Goal: Transaction & Acquisition: Purchase product/service

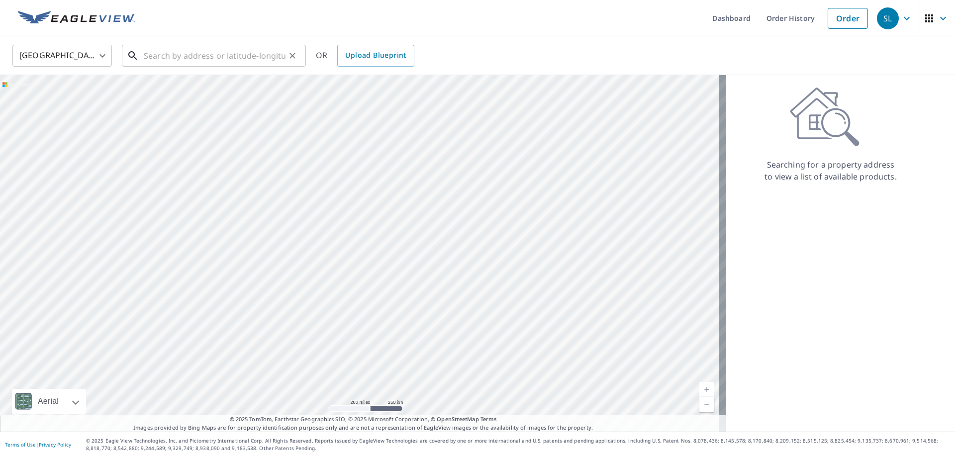
click at [225, 51] on input "text" at bounding box center [215, 56] width 142 height 28
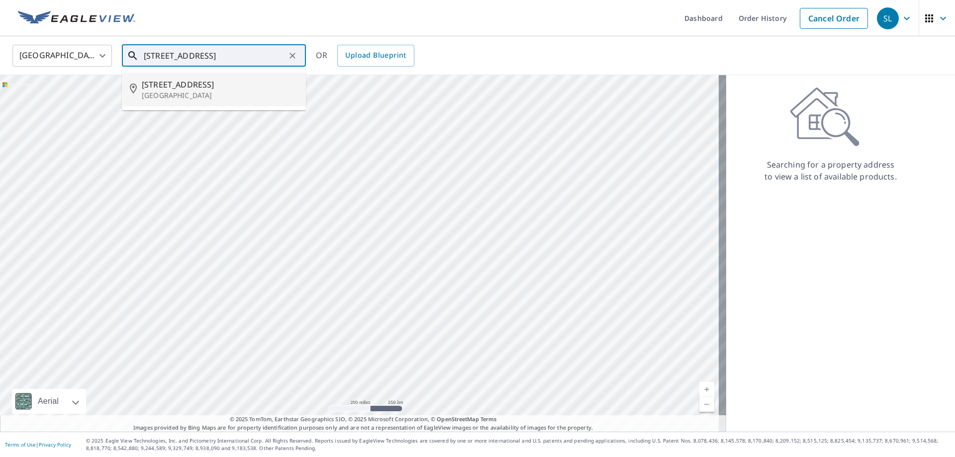
click at [222, 92] on p "[GEOGRAPHIC_DATA]" at bounding box center [220, 96] width 156 height 10
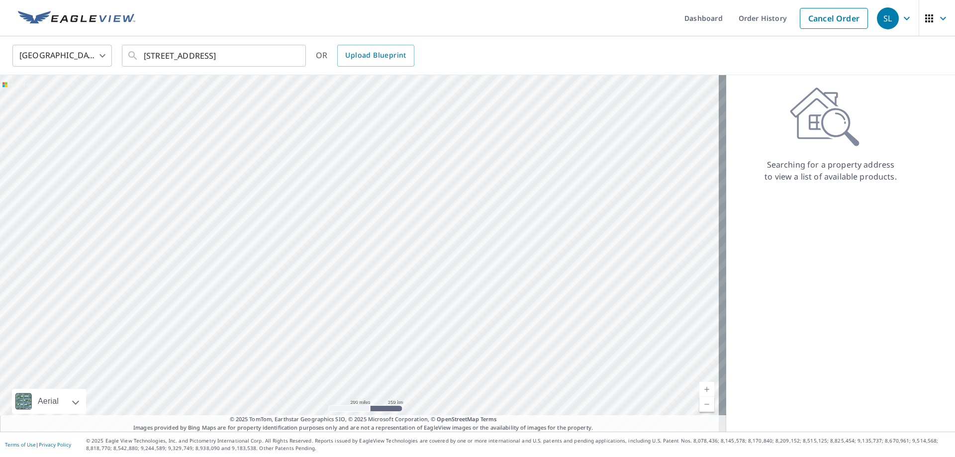
type input "[STREET_ADDRESS]"
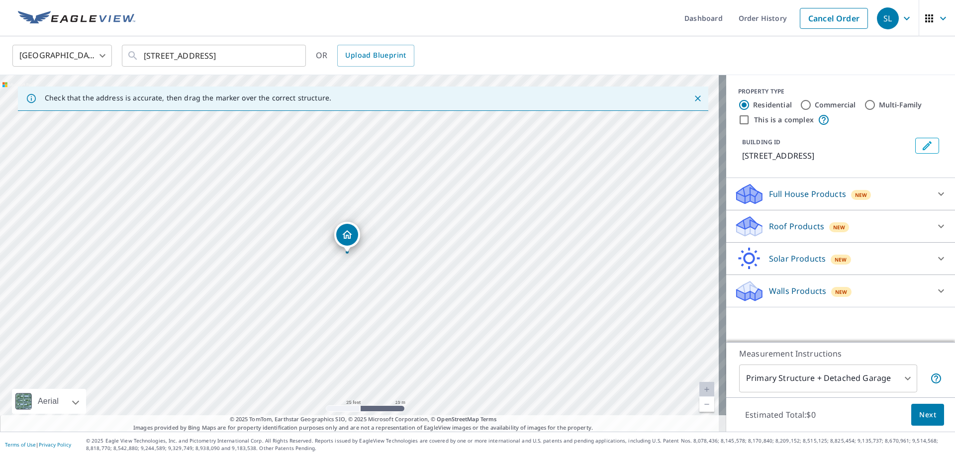
drag, startPoint x: 479, startPoint y: 344, endPoint x: 368, endPoint y: 255, distance: 141.6
click at [368, 255] on div "[STREET_ADDRESS]" at bounding box center [363, 253] width 727 height 357
click at [815, 104] on label "Commercial" at bounding box center [835, 105] width 41 height 10
click at [807, 104] on input "Commercial" at bounding box center [806, 105] width 12 height 12
radio input "true"
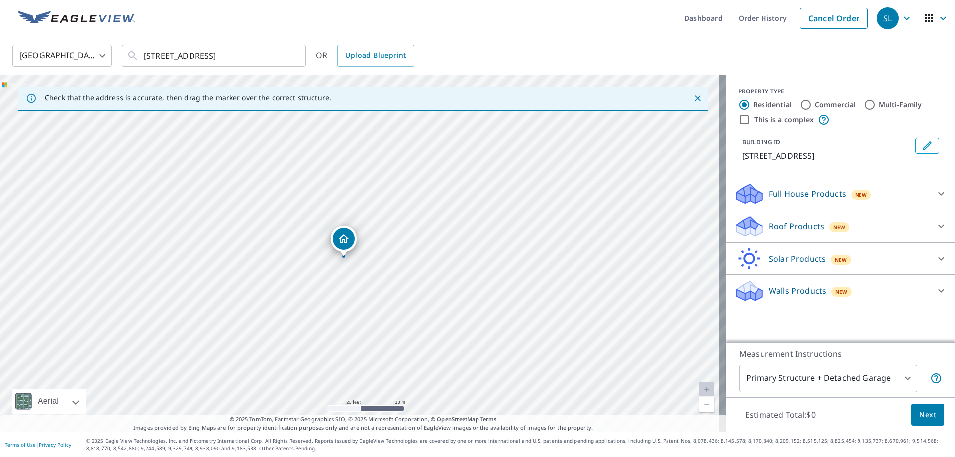
type input "4"
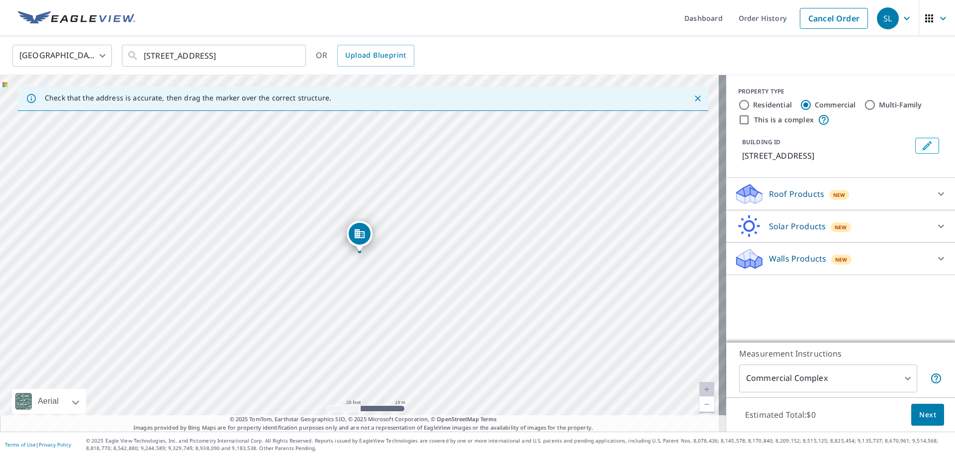
click at [795, 195] on p "Roof Products" at bounding box center [796, 194] width 55 height 12
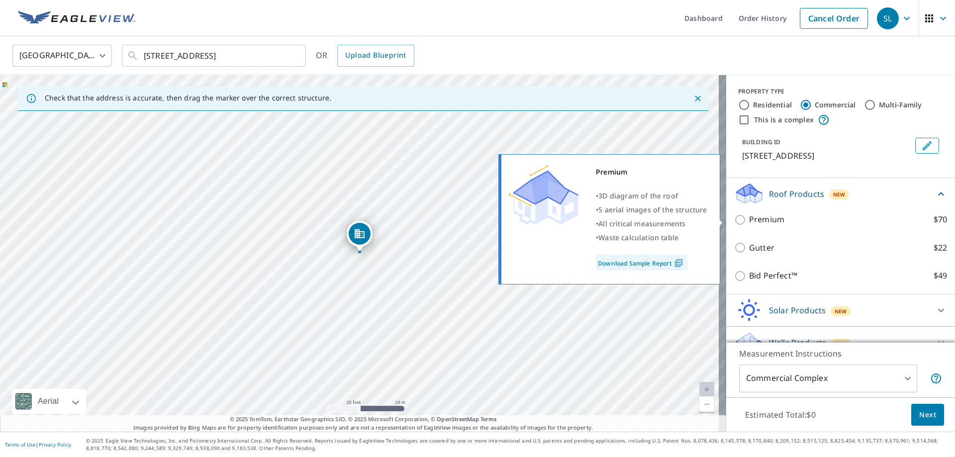
click at [735, 221] on input "Premium $70" at bounding box center [742, 220] width 15 height 12
checkbox input "true"
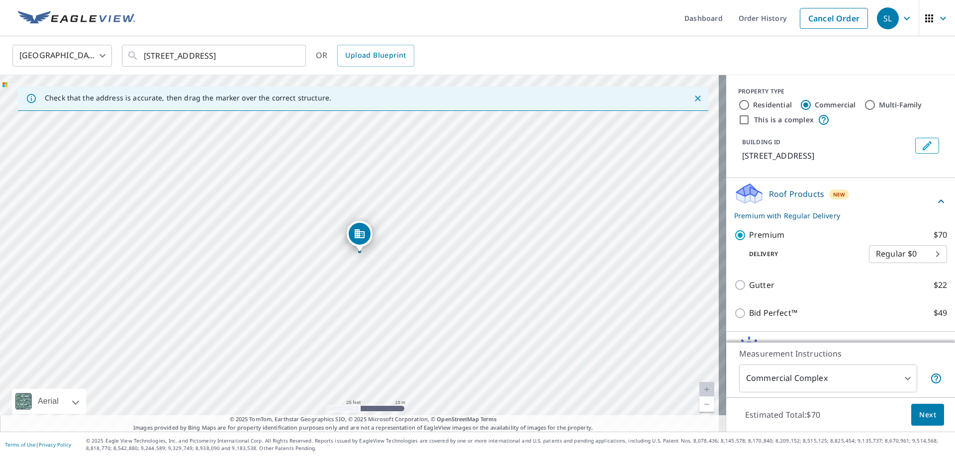
click at [923, 414] on span "Next" at bounding box center [928, 415] width 17 height 12
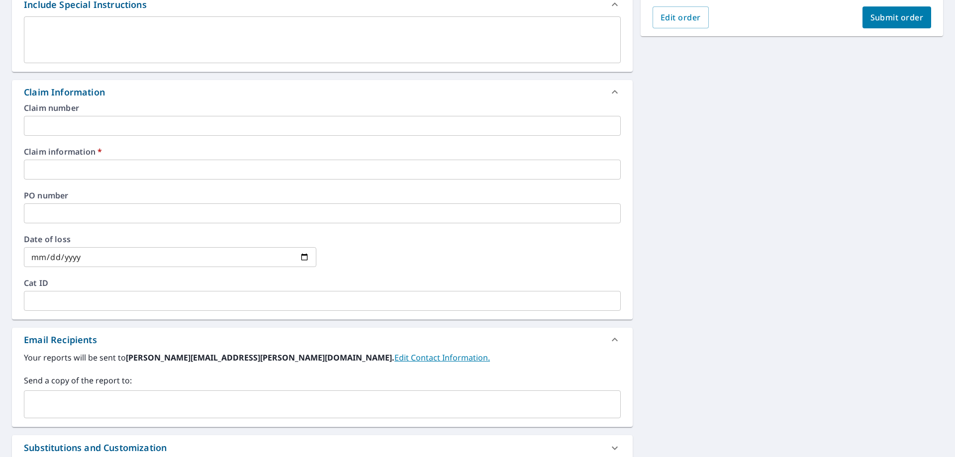
scroll to position [299, 0]
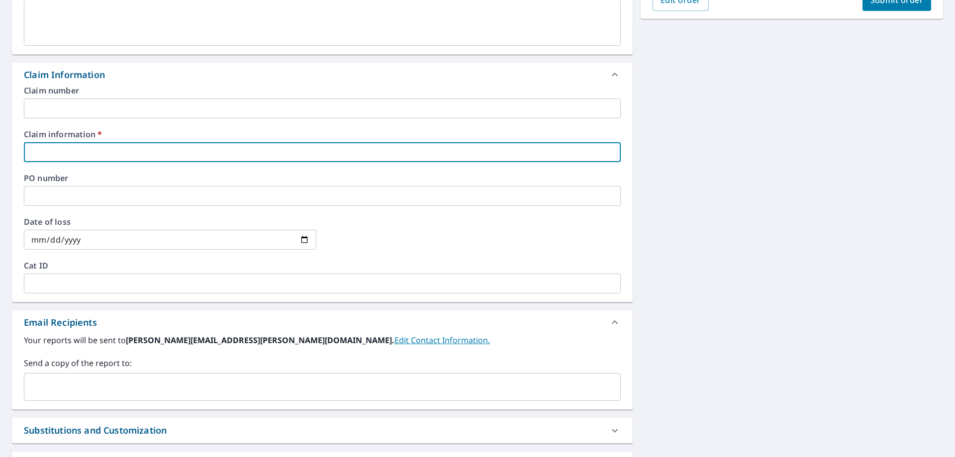
click at [72, 155] on input "text" at bounding box center [322, 152] width 597 height 20
type input "14106"
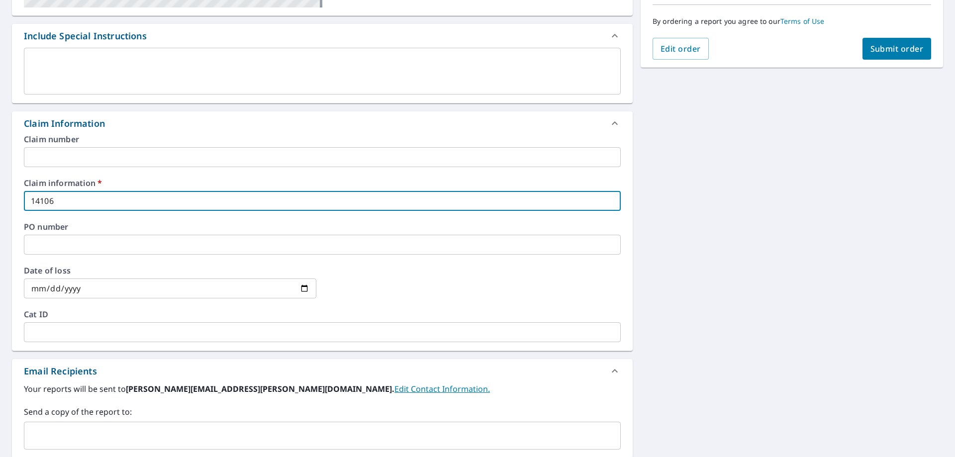
scroll to position [42, 0]
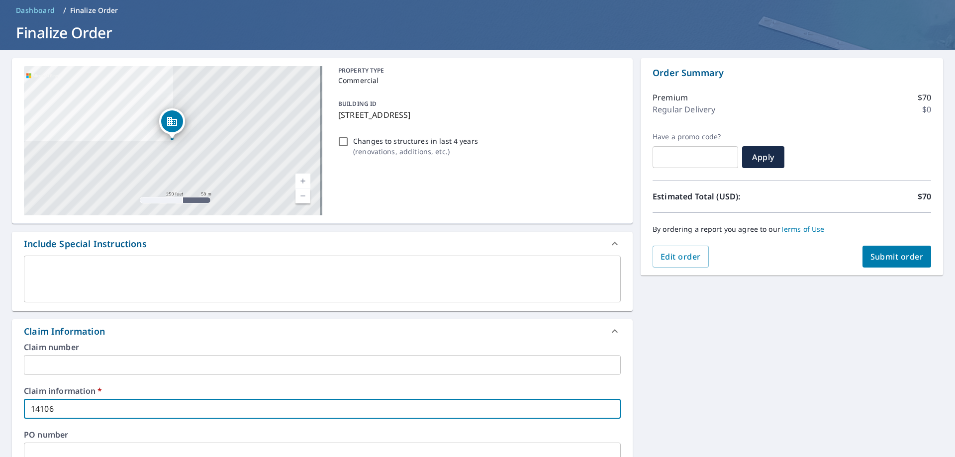
click at [912, 259] on span "Submit order" at bounding box center [897, 256] width 53 height 11
checkbox input "true"
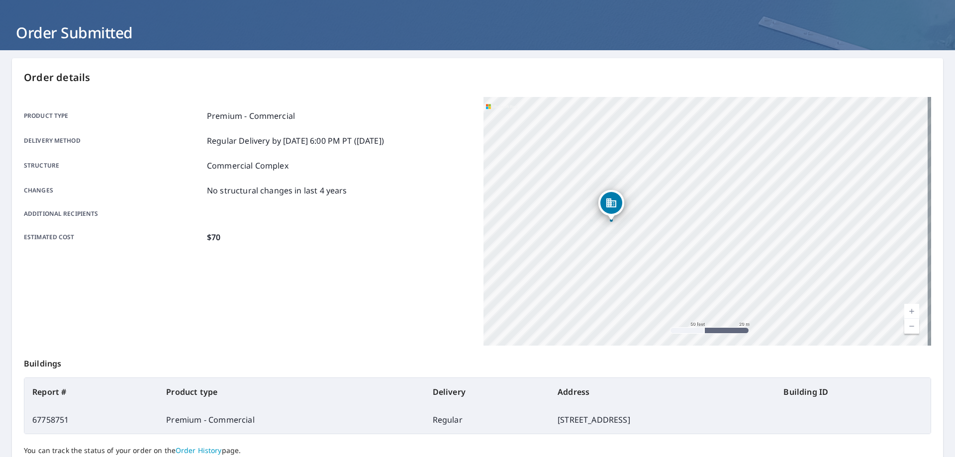
drag, startPoint x: 621, startPoint y: 205, endPoint x: 685, endPoint y: 187, distance: 66.6
click at [685, 187] on div "[STREET_ADDRESS]" at bounding box center [708, 221] width 448 height 249
